Goal: Find contact information: Find contact information

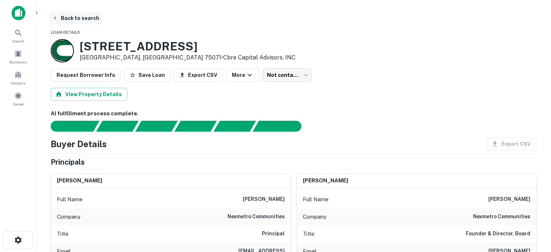
click at [59, 18] on button "Back to search" at bounding box center [75, 18] width 53 height 13
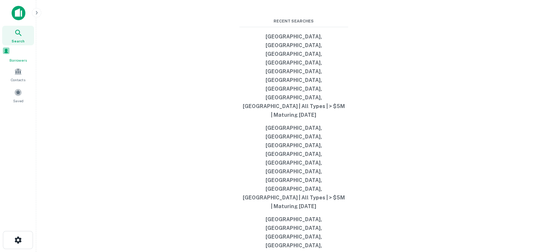
click at [15, 59] on span "Borrowers" at bounding box center [18, 60] width 32 height 6
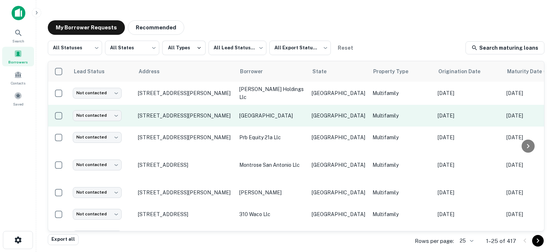
click at [150, 118] on td "2701 Old Alvin Rd Pearland, TX 77581" at bounding box center [184, 116] width 101 height 22
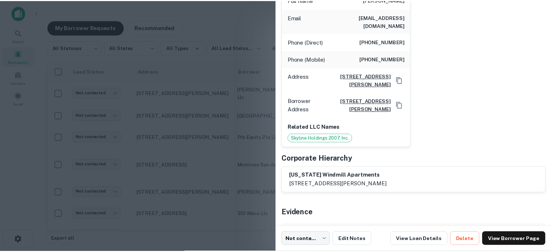
scroll to position [138, 0]
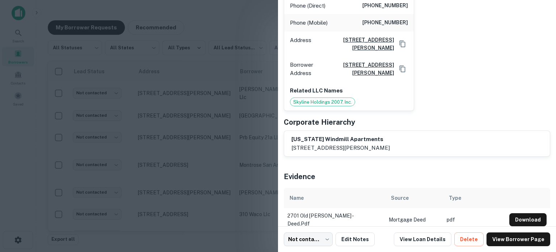
click at [179, 30] on div at bounding box center [278, 126] width 556 height 252
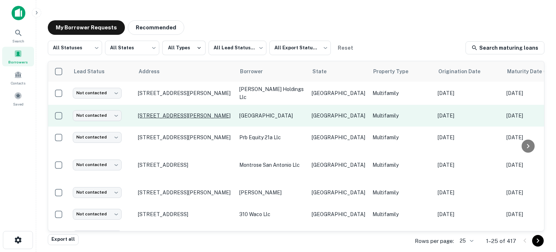
click at [150, 117] on p "2701 Old Alvin Rd Pearland, TX 77581" at bounding box center [185, 115] width 94 height 7
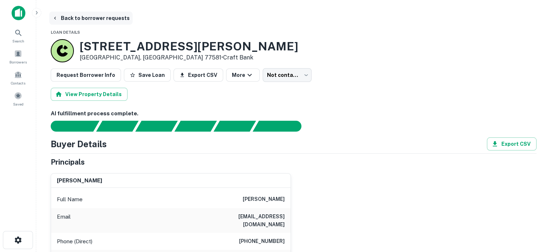
click at [61, 18] on button "Back to borrower requests" at bounding box center [90, 18] width 83 height 13
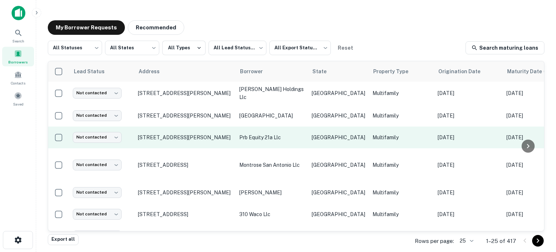
click at [152, 143] on td "8501 Dryfield Dr Austin, TX 78758" at bounding box center [184, 137] width 101 height 22
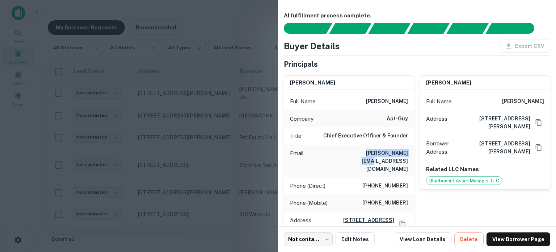
drag, startPoint x: 355, startPoint y: 148, endPoint x: 407, endPoint y: 150, distance: 52.2
click at [407, 150] on div "Email bruce@apt-guy.com" at bounding box center [349, 160] width 130 height 33
copy h6 "bruce@apt-guy.com"
drag, startPoint x: 348, startPoint y: 183, endPoint x: 410, endPoint y: 187, distance: 61.7
click at [410, 194] on div "Phone (Mobile) (512) 431-2655" at bounding box center [349, 202] width 130 height 17
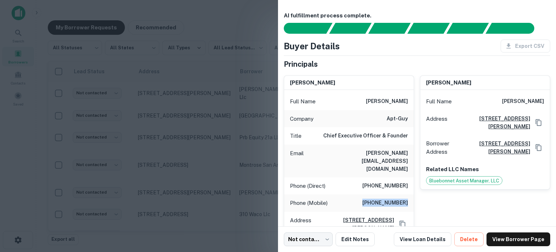
copy h6 "(512) 431-2655"
click at [225, 14] on div at bounding box center [278, 126] width 556 height 252
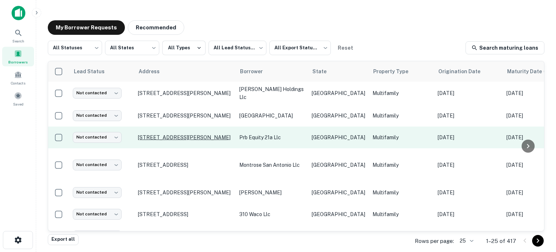
drag, startPoint x: 143, startPoint y: 134, endPoint x: 221, endPoint y: 138, distance: 77.2
click at [221, 138] on tr "Not contacted **** ​ 8501 Dryfield Dr Austin, TX 78758 prb equity 21a llc TX Mu…" at bounding box center [464, 137] width 832 height 22
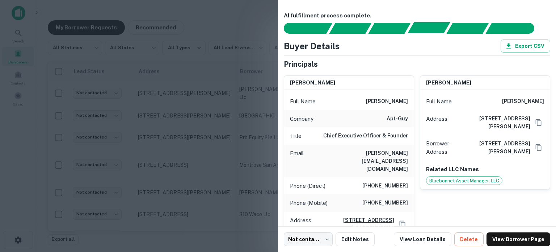
drag, startPoint x: 217, startPoint y: 136, endPoint x: 429, endPoint y: 33, distance: 235.3
click at [429, 33] on div "Principals found, AI now looking for contact information..." at bounding box center [429, 27] width 42 height 11
click at [362, 71] on div "bruce petersen Full Name bruce petersen Company apt-guy Title Chief Executive O…" at bounding box center [346, 181] width 136 height 222
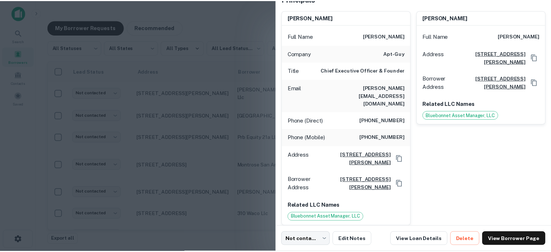
scroll to position [167, 0]
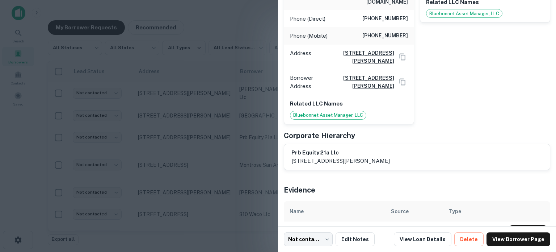
click at [199, 95] on div at bounding box center [278, 126] width 556 height 252
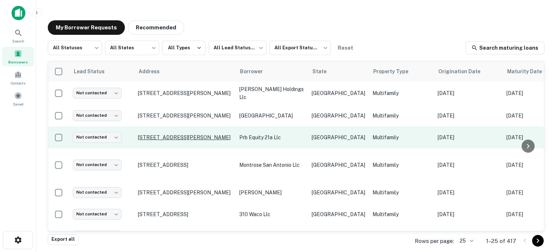
click at [182, 136] on p "8501 Dryfield Dr Austin, TX 78758" at bounding box center [185, 137] width 94 height 7
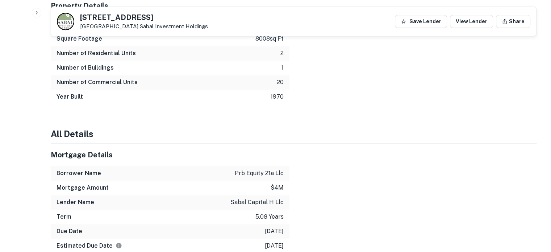
scroll to position [833, 0]
